Goal: Information Seeking & Learning: Learn about a topic

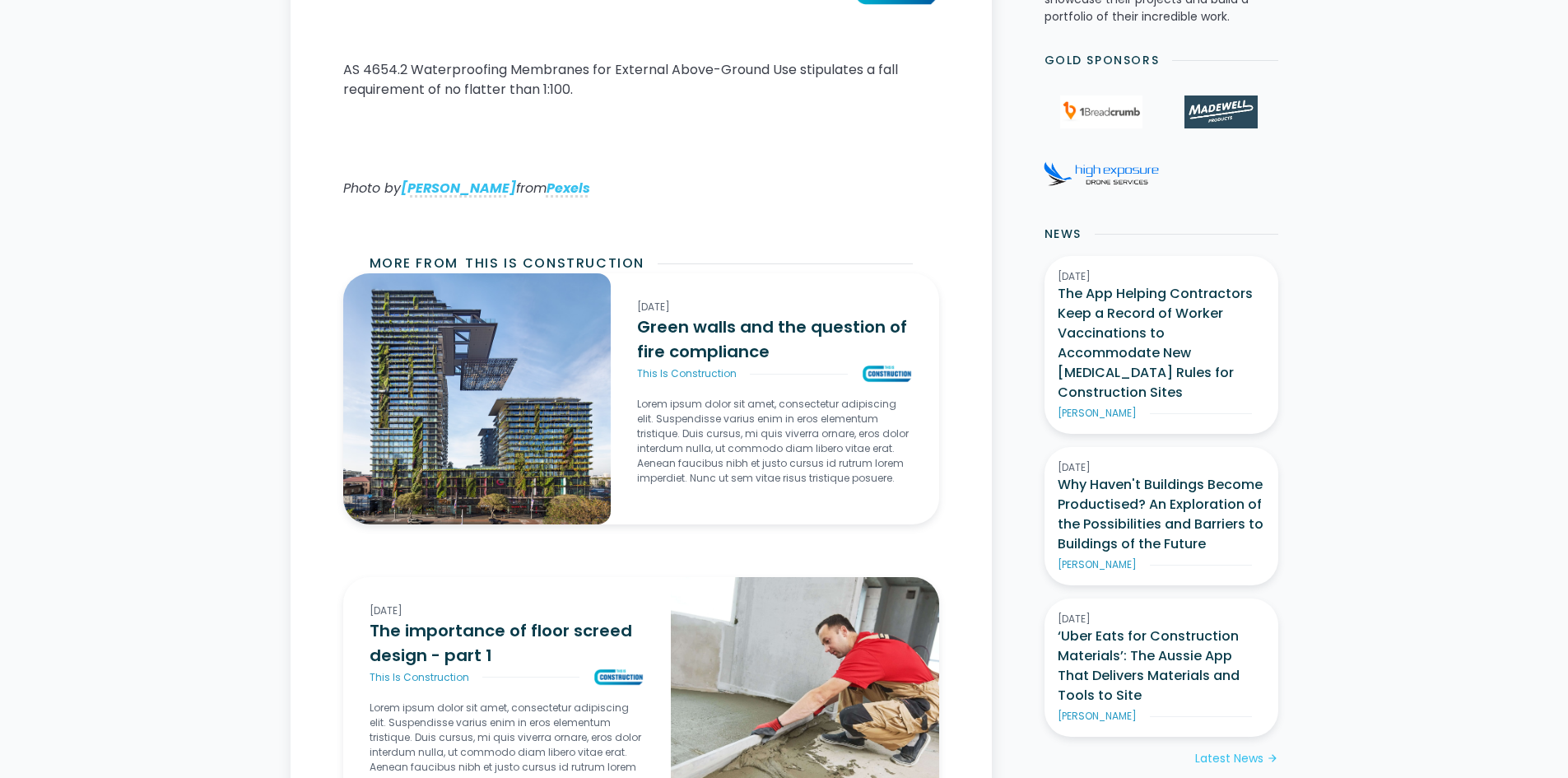
scroll to position [741, 0]
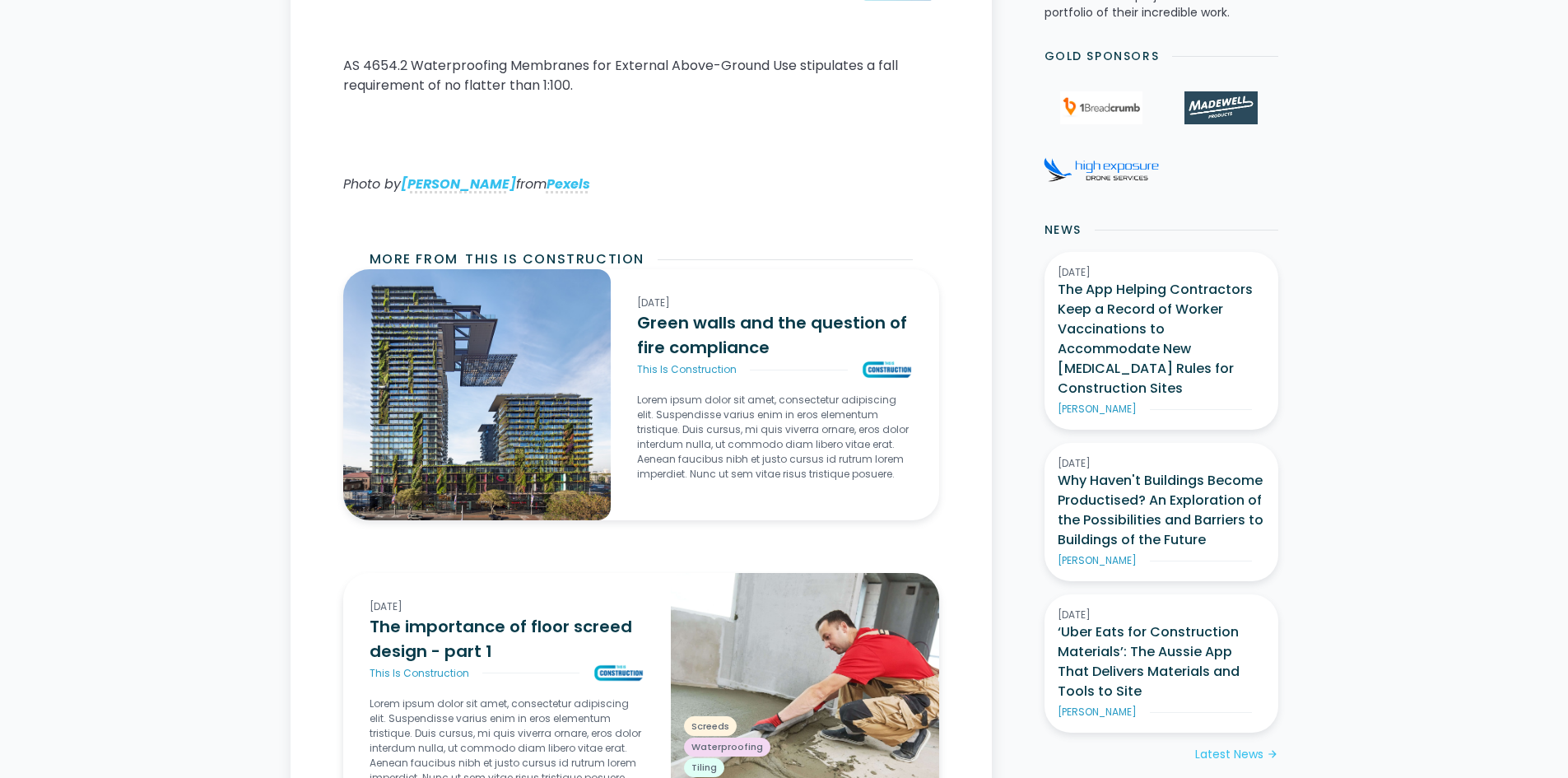
click at [537, 667] on div "This Is Construction" at bounding box center [507, 674] width 275 height 20
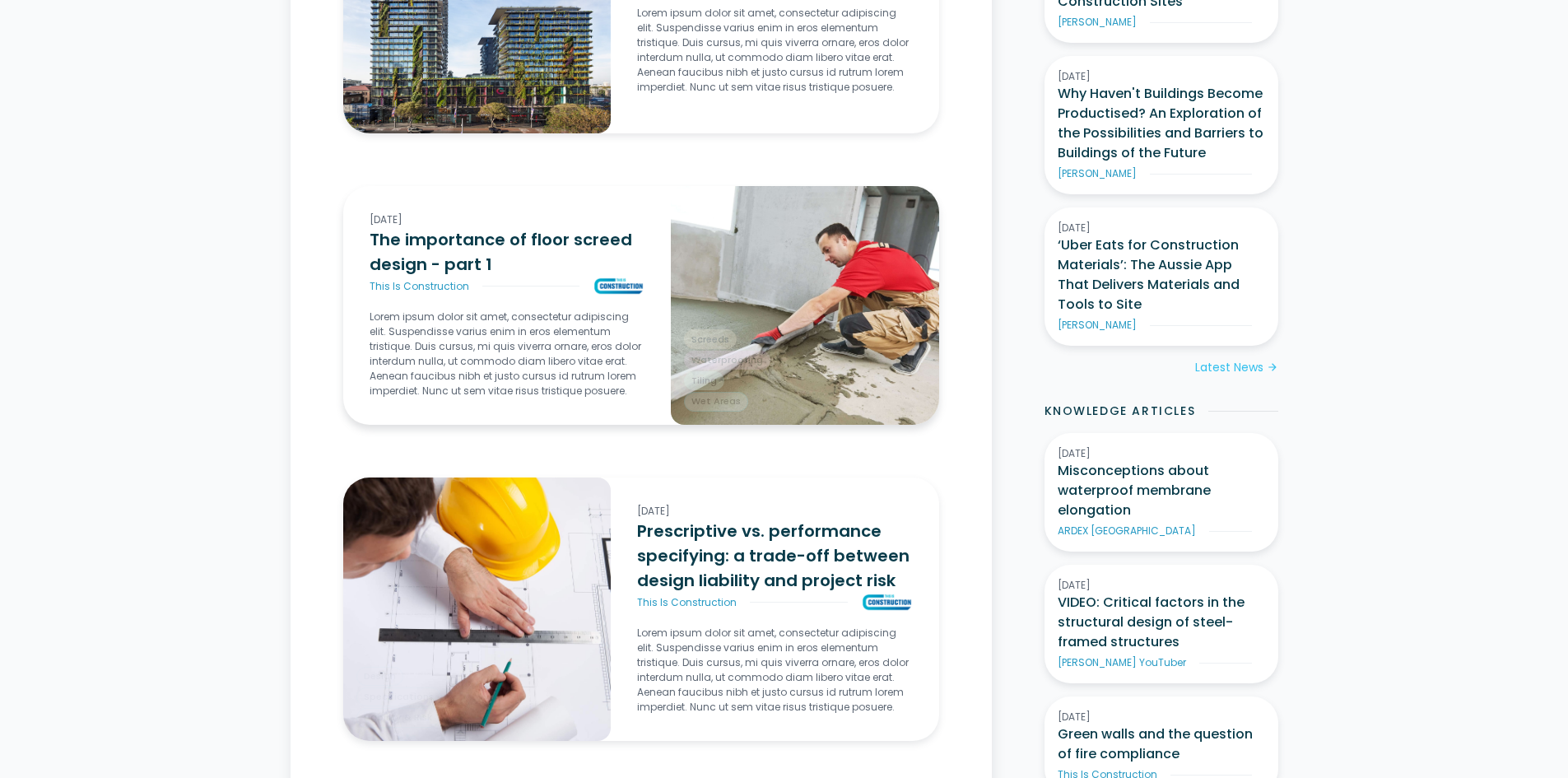
scroll to position [899, 0]
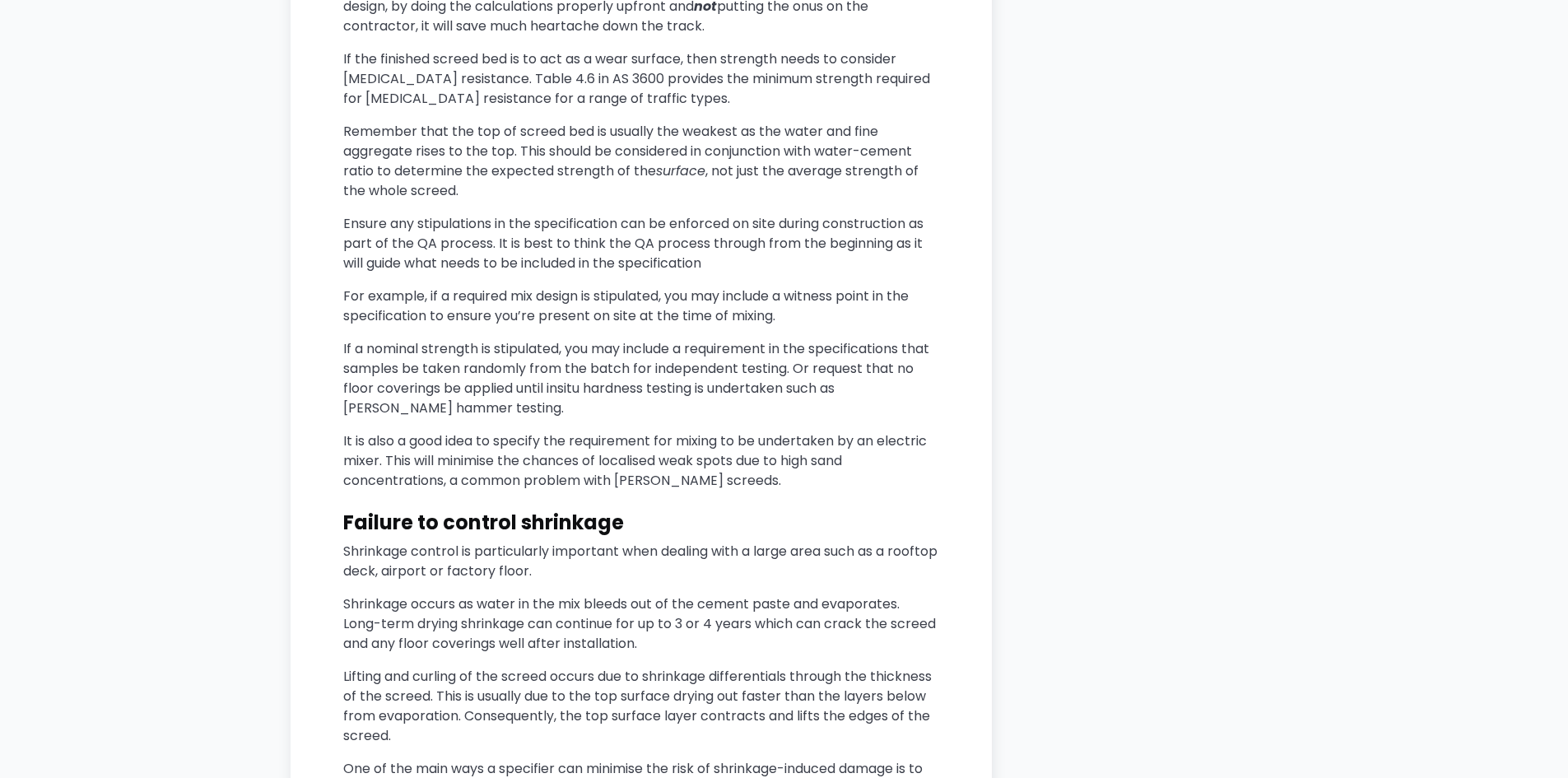
scroll to position [2636, 0]
